Goal: Information Seeking & Learning: Learn about a topic

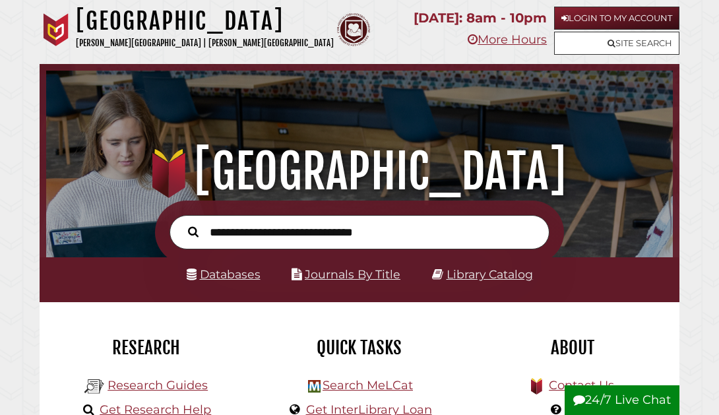
scroll to position [207, 620]
click at [218, 274] on link "Databases" at bounding box center [224, 274] width 74 height 14
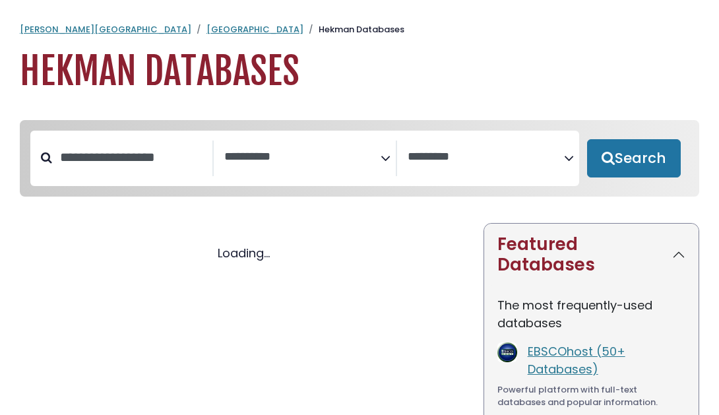
select select "Database Subject Filter"
select select "Database Vendors Filter"
select select "Database Subject Filter"
select select "Database Vendors Filter"
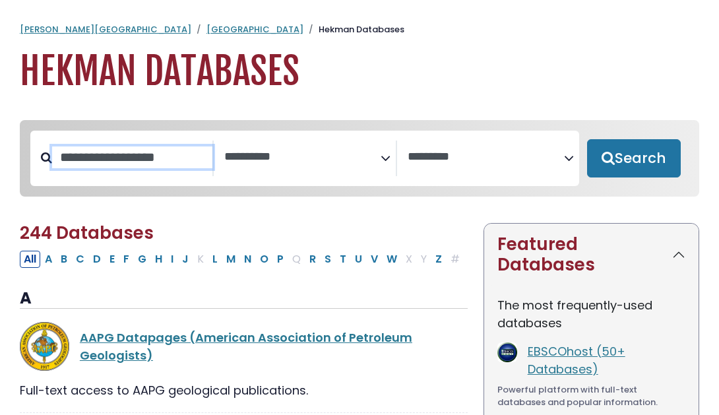
click at [175, 159] on input "Search database by title or keyword" at bounding box center [132, 157] width 160 height 22
type input "*"
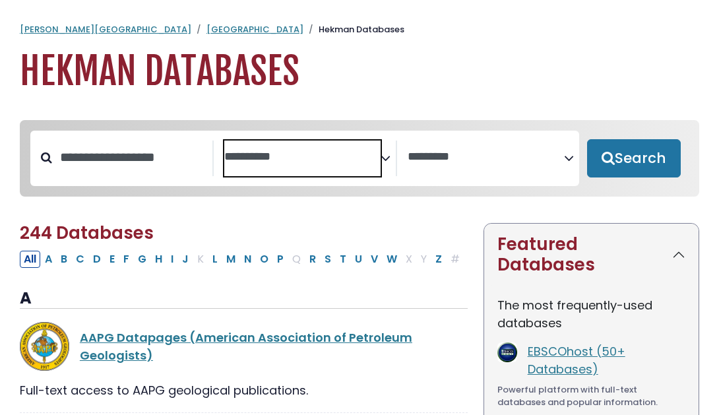
click at [321, 152] on textarea "Search" at bounding box center [302, 157] width 156 height 14
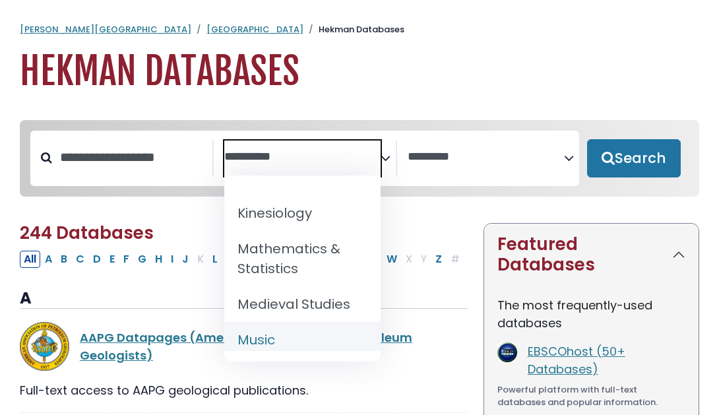
scroll to position [975, 0]
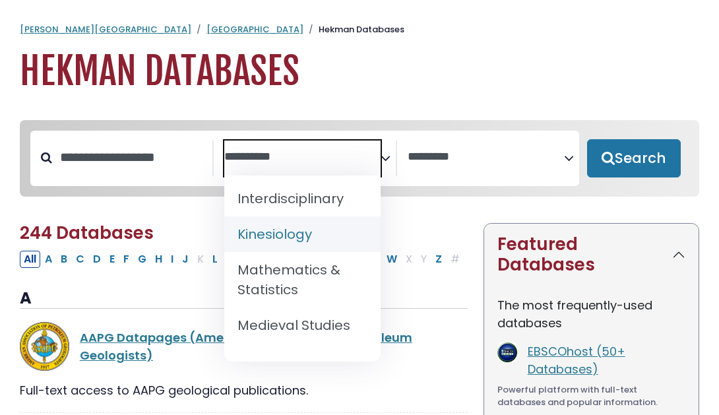
select select "*****"
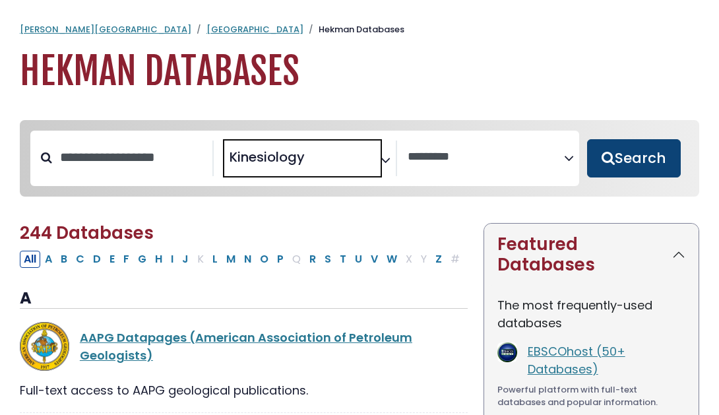
click at [639, 162] on button "Search" at bounding box center [634, 158] width 94 height 38
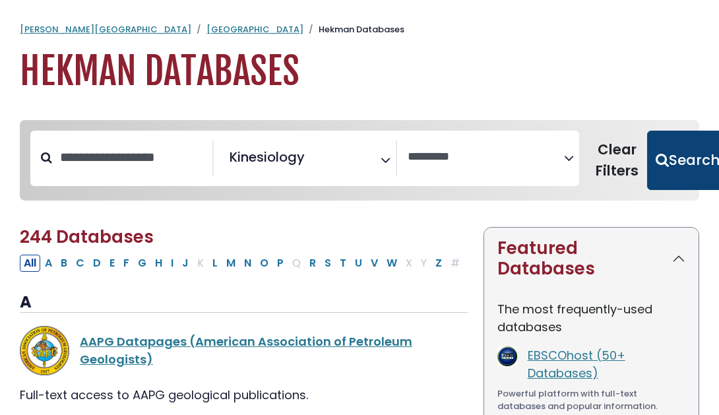
select select "Database Vendors Filter"
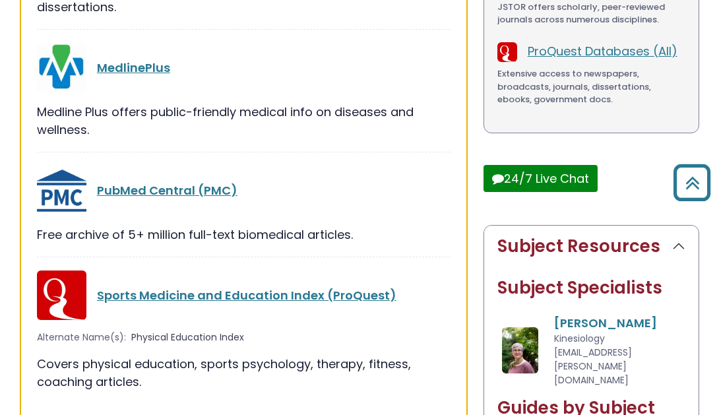
scroll to position [455, 0]
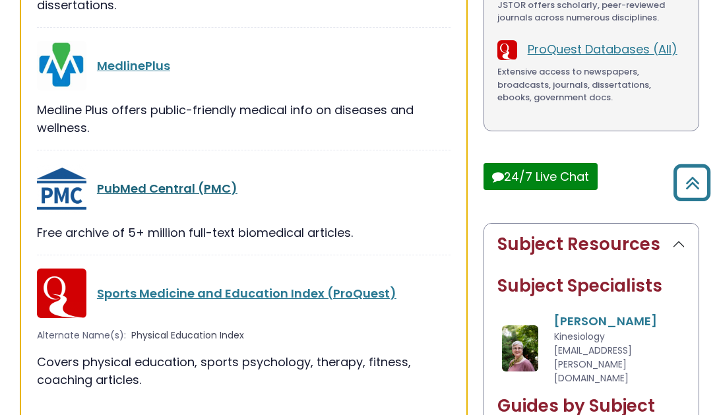
click at [172, 184] on link "PubMed Central (PMC)" at bounding box center [167, 188] width 141 height 16
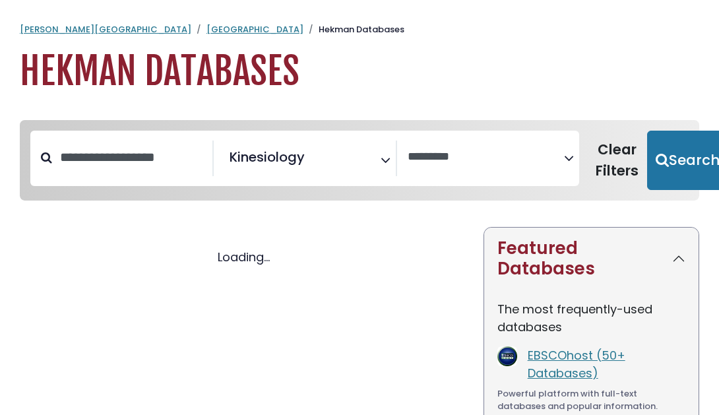
select select "Database Vendors Filter"
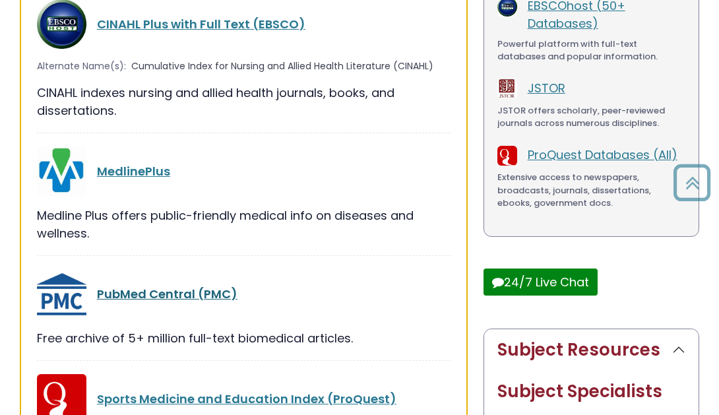
scroll to position [350, 0]
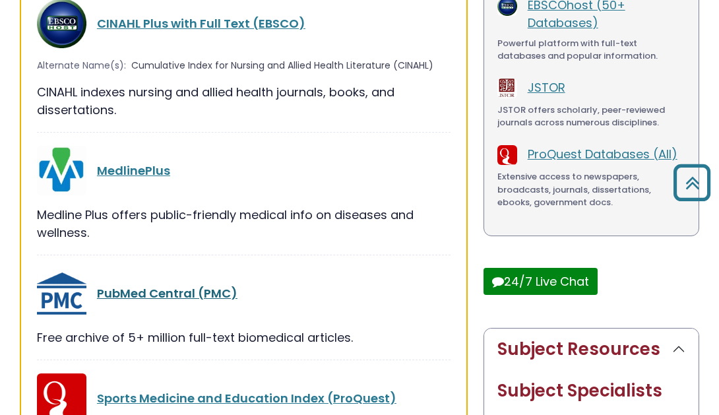
click at [148, 294] on link "PubMed Central (PMC)" at bounding box center [167, 293] width 141 height 16
